Goal: Task Accomplishment & Management: Use online tool/utility

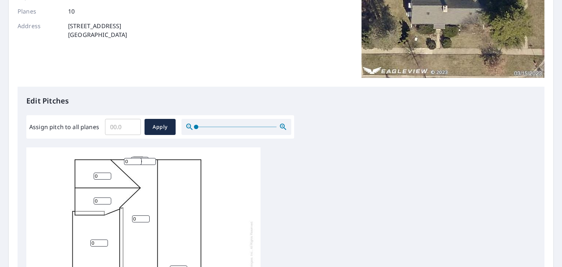
scroll to position [183, 0]
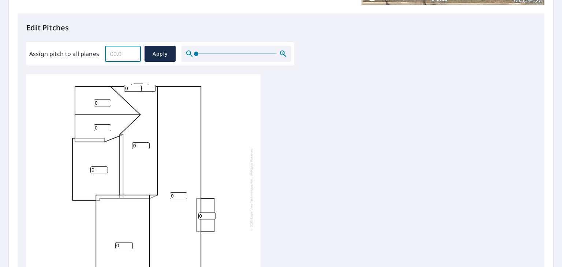
click at [124, 56] on input "Assign pitch to all planes" at bounding box center [123, 54] width 36 height 20
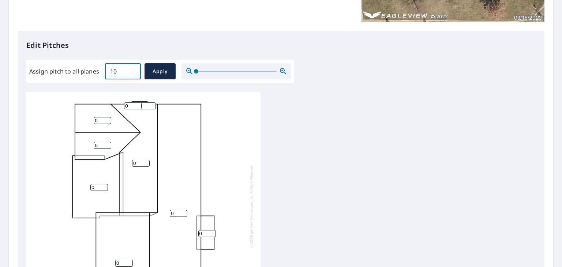
scroll to position [129, 0]
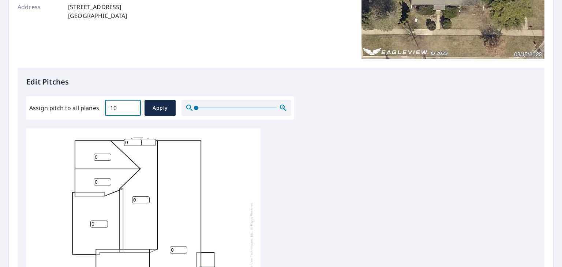
type input "1"
click at [100, 155] on input "0" at bounding box center [103, 157] width 18 height 7
type input "10"
click at [104, 181] on input "0" at bounding box center [103, 182] width 18 height 7
type input "0"
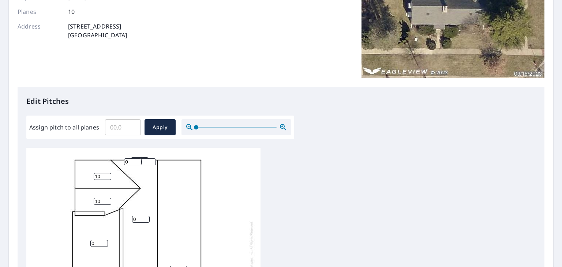
scroll to position [110, 0]
type input "10"
click at [133, 162] on input "0" at bounding box center [133, 161] width 18 height 7
type input "0"
type input "10"
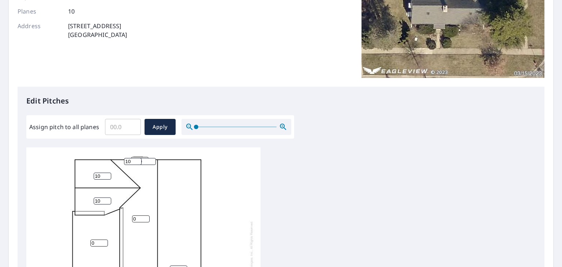
click at [148, 164] on input "0" at bounding box center [147, 161] width 18 height 7
type input "010"
click at [165, 179] on div "0 0 0 0 10 10 0 0 010 10" at bounding box center [143, 263] width 234 height 230
click at [141, 220] on input "0" at bounding box center [141, 219] width 18 height 7
type input "10"
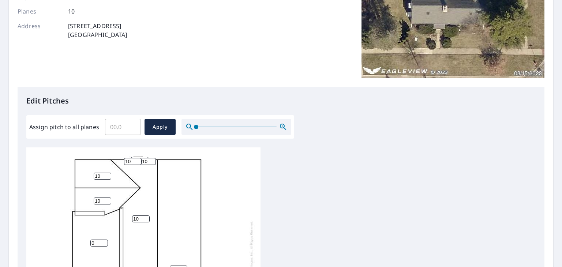
click at [378, 220] on div "0 0 10 0 10 10 0 0 010 10" at bounding box center [280, 263] width 509 height 230
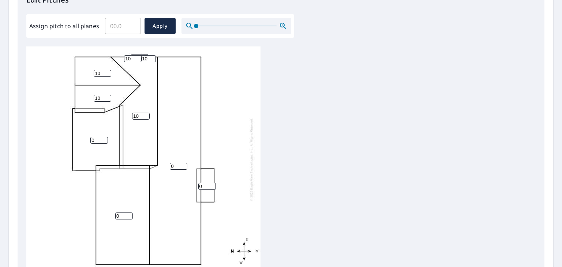
scroll to position [256, 0]
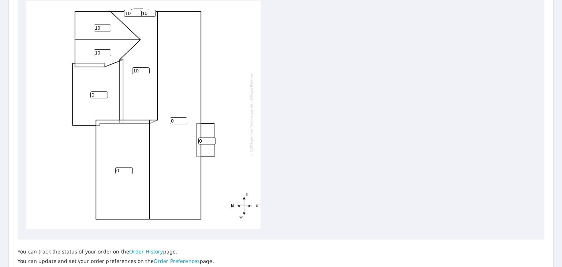
click at [102, 92] on input "0" at bounding box center [99, 95] width 18 height 7
type input "10"
click at [173, 117] on input "0" at bounding box center [179, 120] width 18 height 7
drag, startPoint x: 173, startPoint y: 115, endPoint x: 168, endPoint y: 118, distance: 6.4
click at [168, 118] on div "0 0 10 10 10 10 0 0 010 10" at bounding box center [143, 114] width 234 height 230
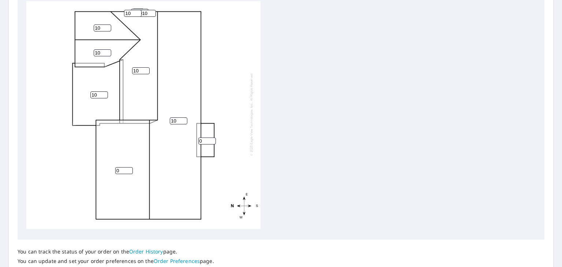
type input "10"
click at [202, 138] on input "0" at bounding box center [207, 141] width 18 height 7
type input "10"
click at [123, 167] on input "0" at bounding box center [124, 170] width 18 height 7
type input "10"
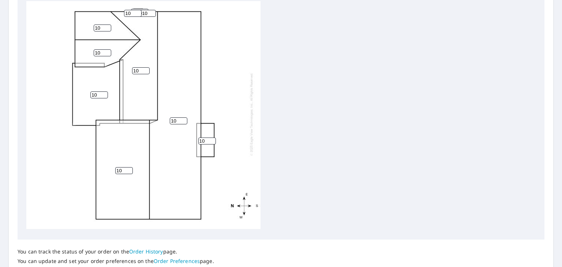
click at [96, 92] on input "10" at bounding box center [99, 95] width 18 height 7
type input "1"
type input "2"
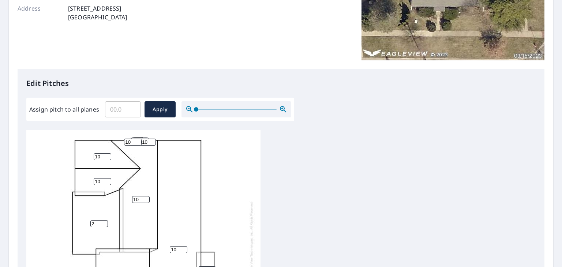
scroll to position [220, 0]
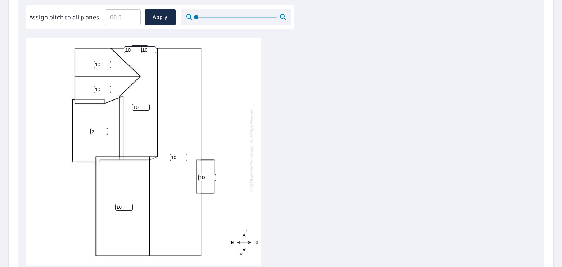
click at [342, 198] on div "10 10 10 2 10 10 10 0 010 10" at bounding box center [280, 153] width 509 height 230
click at [162, 19] on span "Apply" at bounding box center [159, 17] width 19 height 9
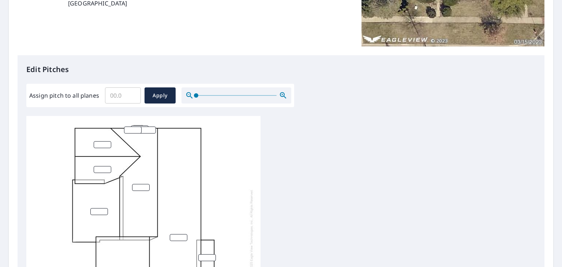
scroll to position [129, 0]
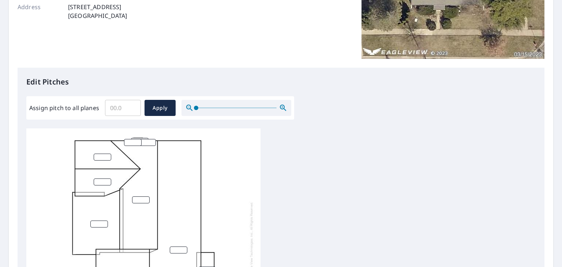
click at [102, 157] on input "number" at bounding box center [103, 157] width 18 height 7
type input "10"
click at [101, 180] on input "number" at bounding box center [103, 182] width 18 height 7
type input "10"
click at [130, 141] on input "number" at bounding box center [133, 142] width 18 height 7
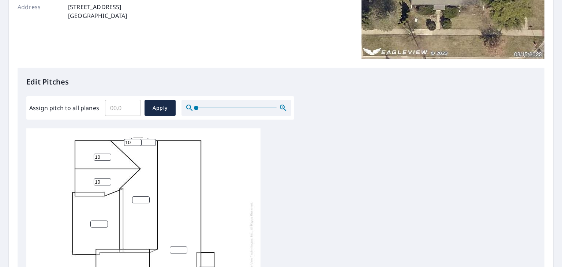
type input "10"
click at [147, 141] on input "number" at bounding box center [147, 142] width 18 height 7
type input "10"
click at [232, 197] on div "10 10 10 10" at bounding box center [143, 243] width 234 height 230
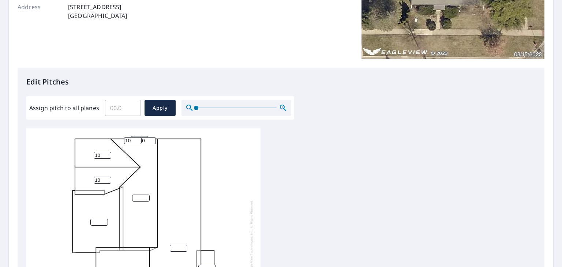
click at [138, 195] on input "number" at bounding box center [141, 198] width 18 height 7
type input "10"
click at [100, 219] on input "number" at bounding box center [99, 222] width 18 height 7
type input "2"
click at [316, 206] on div "10 2 10 10 10 10" at bounding box center [280, 243] width 509 height 230
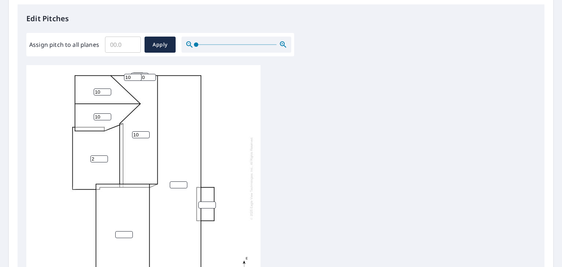
scroll to position [202, 0]
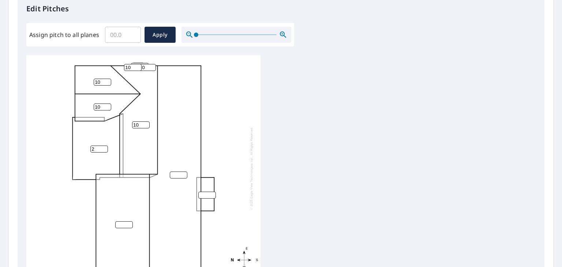
click at [176, 172] on input "number" at bounding box center [179, 175] width 18 height 7
type input "10"
click at [206, 192] on input "number" at bounding box center [207, 195] width 18 height 7
type input "10"
click at [123, 221] on input "number" at bounding box center [124, 224] width 18 height 7
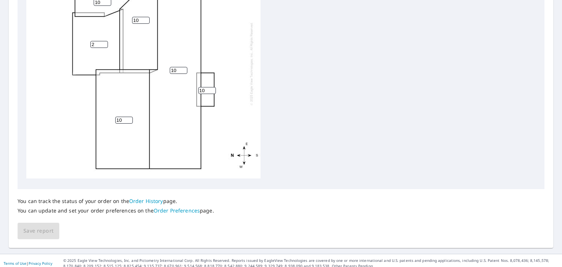
scroll to position [312, 0]
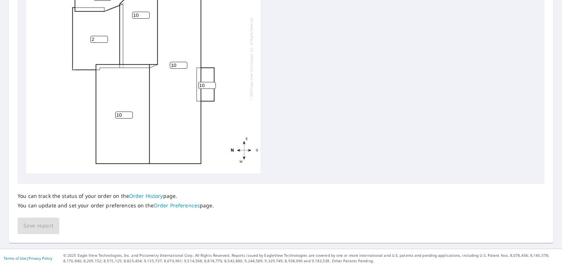
type input "10"
click at [47, 227] on div "You can track the status of your order on the Order History page. You can updat…" at bounding box center [281, 209] width 527 height 50
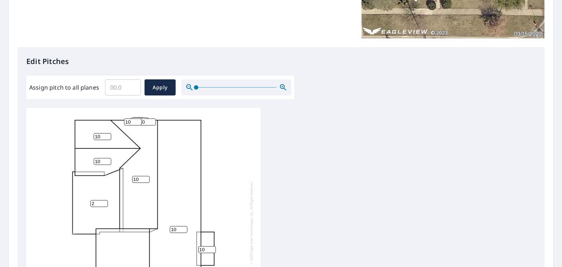
scroll to position [183, 0]
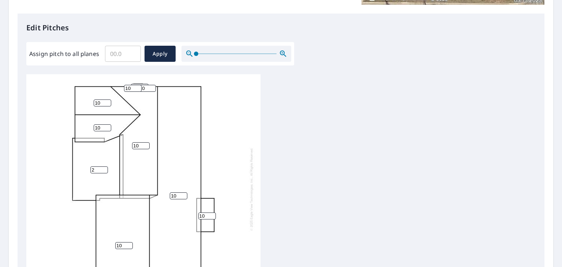
click at [330, 166] on div "10 10 10 2 10 10 10 10 10" at bounding box center [280, 189] width 509 height 230
click at [418, 213] on div "10 10 10 2 10 10 10 10 10" at bounding box center [280, 189] width 509 height 230
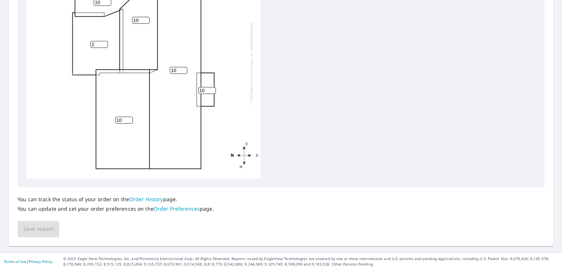
scroll to position [312, 0]
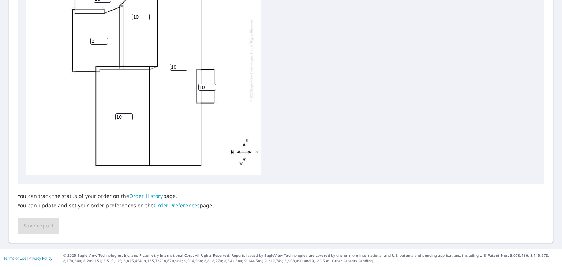
click at [31, 225] on div "You can track the status of your order on the Order History page. You can updat…" at bounding box center [281, 209] width 527 height 50
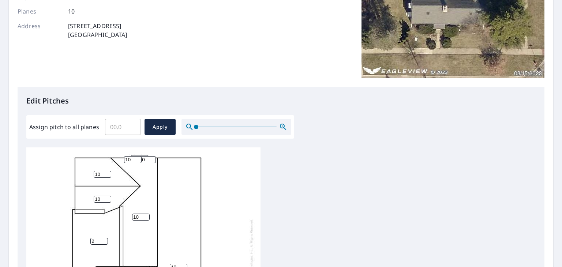
scroll to position [7, 0]
click at [413, 194] on div "10 10 10 2 10 10 10 10 10" at bounding box center [280, 263] width 509 height 230
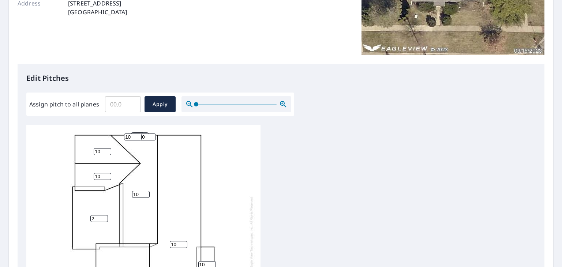
scroll to position [146, 0]
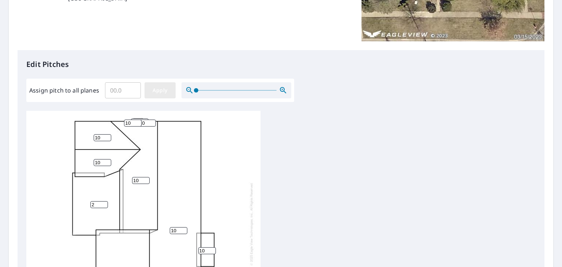
click at [161, 92] on span "Apply" at bounding box center [159, 90] width 19 height 9
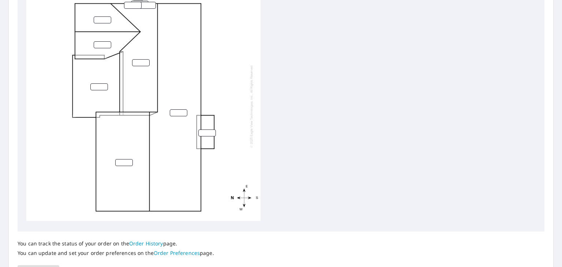
scroll to position [312, 0]
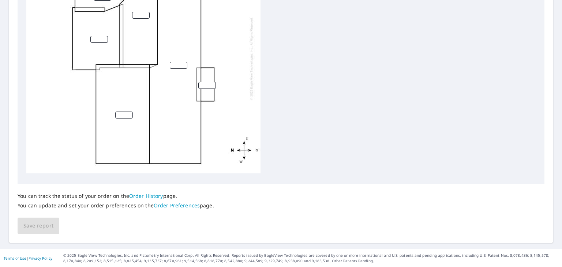
click at [39, 221] on div "You can track the status of your order on the Order History page. You can updat…" at bounding box center [281, 209] width 527 height 50
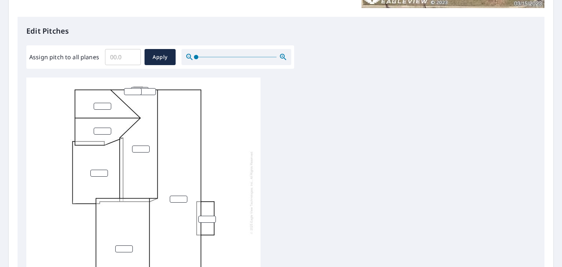
scroll to position [183, 0]
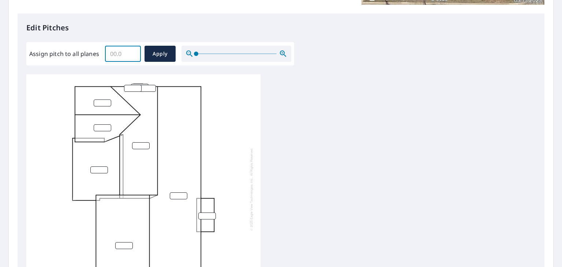
click at [127, 57] on input "Assign pitch to all planes" at bounding box center [123, 54] width 36 height 20
click at [133, 49] on input "Assign pitch to all planes" at bounding box center [123, 54] width 36 height 20
click at [132, 52] on input "0.1" at bounding box center [123, 54] width 36 height 20
click at [132, 52] on input "0.2" at bounding box center [123, 54] width 36 height 20
click at [132, 52] on input "0.3" at bounding box center [123, 54] width 36 height 20
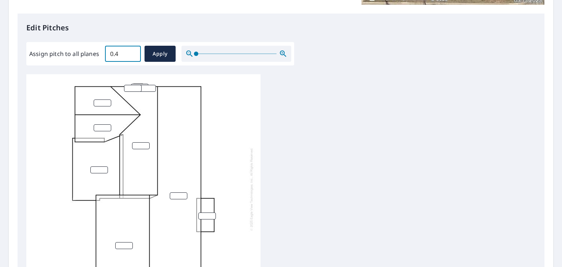
click at [132, 52] on input "0.4" at bounding box center [123, 54] width 36 height 20
click at [116, 55] on input "0.4" at bounding box center [123, 54] width 36 height 20
drag, startPoint x: 118, startPoint y: 57, endPoint x: 108, endPoint y: 57, distance: 9.5
click at [108, 57] on input "0.4" at bounding box center [123, 54] width 36 height 20
type input "10"
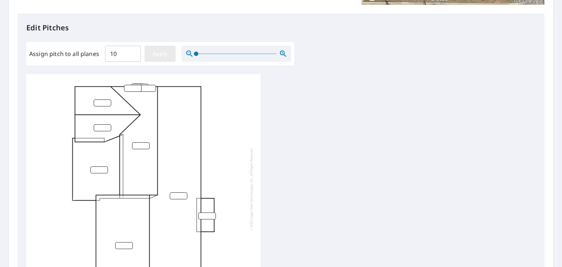
click at [170, 56] on button "Apply" at bounding box center [160, 54] width 31 height 16
type input "10"
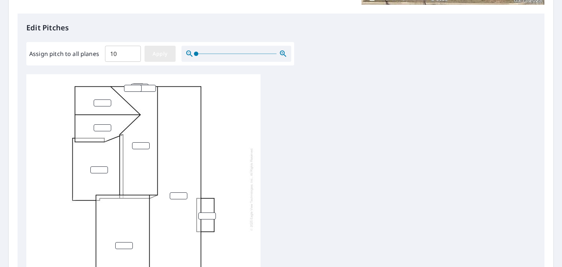
type input "10"
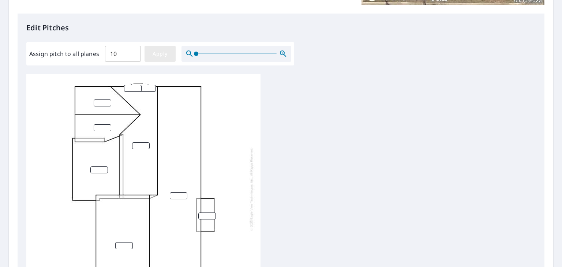
type input "10"
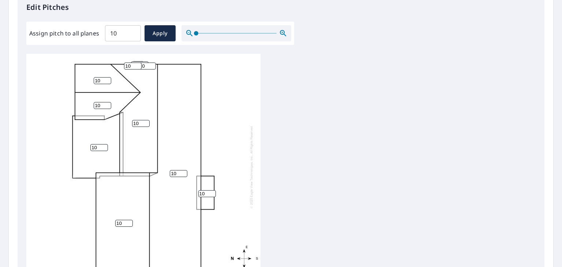
scroll to position [165, 0]
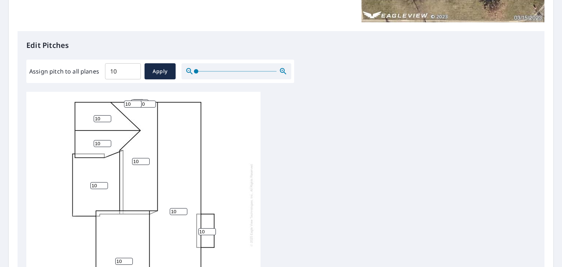
drag, startPoint x: 99, startPoint y: 181, endPoint x: 68, endPoint y: 183, distance: 30.8
click at [68, 183] on div "10 10 10 10 10 10 10 10 10 10" at bounding box center [143, 205] width 234 height 230
type input "2"
click at [331, 180] on div "10 10 10 2 10 10 10 10 10 10" at bounding box center [280, 207] width 509 height 230
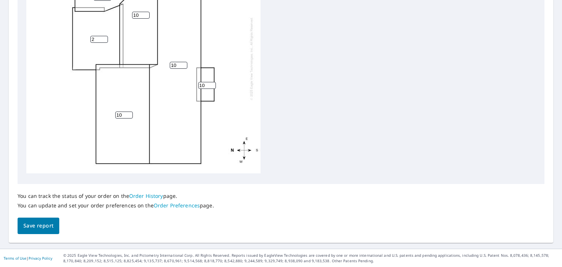
scroll to position [312, 0]
click at [42, 226] on span "Save report" at bounding box center [38, 225] width 30 height 9
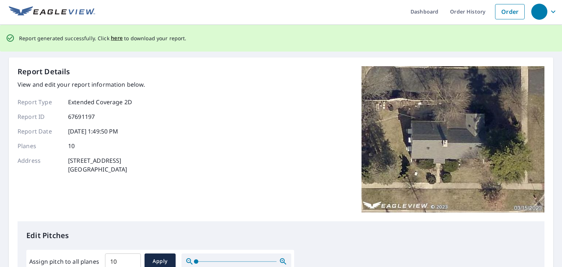
scroll to position [0, 0]
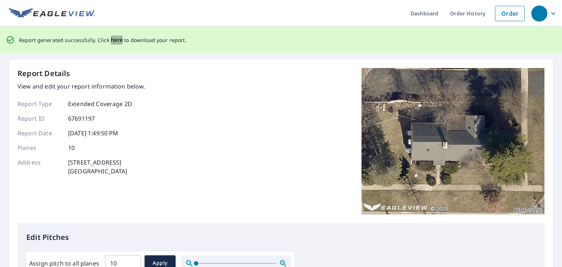
click at [114, 38] on span "here" at bounding box center [117, 40] width 12 height 9
